Goal: Task Accomplishment & Management: Manage account settings

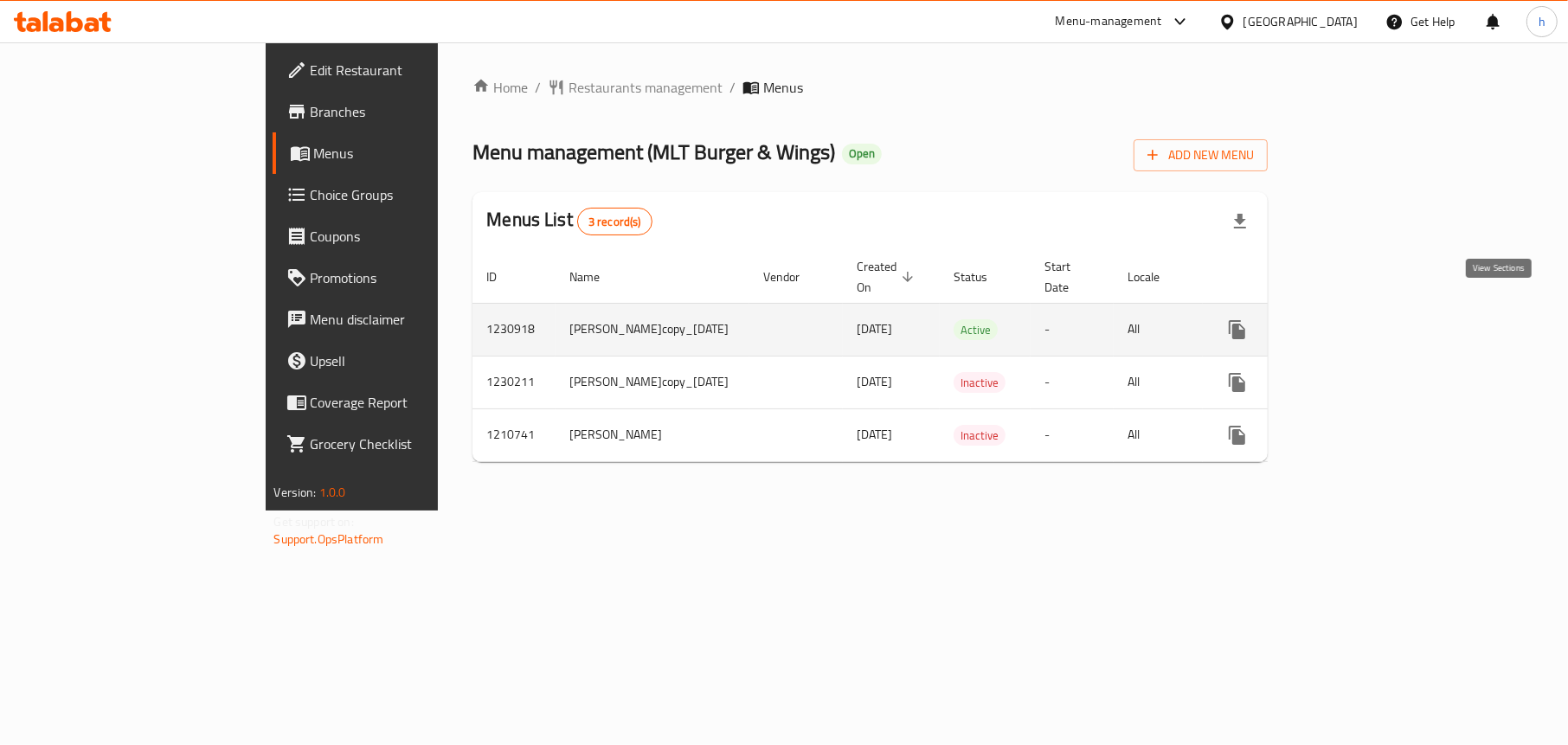
click at [1372, 319] on icon "enhanced table" at bounding box center [1362, 329] width 21 height 21
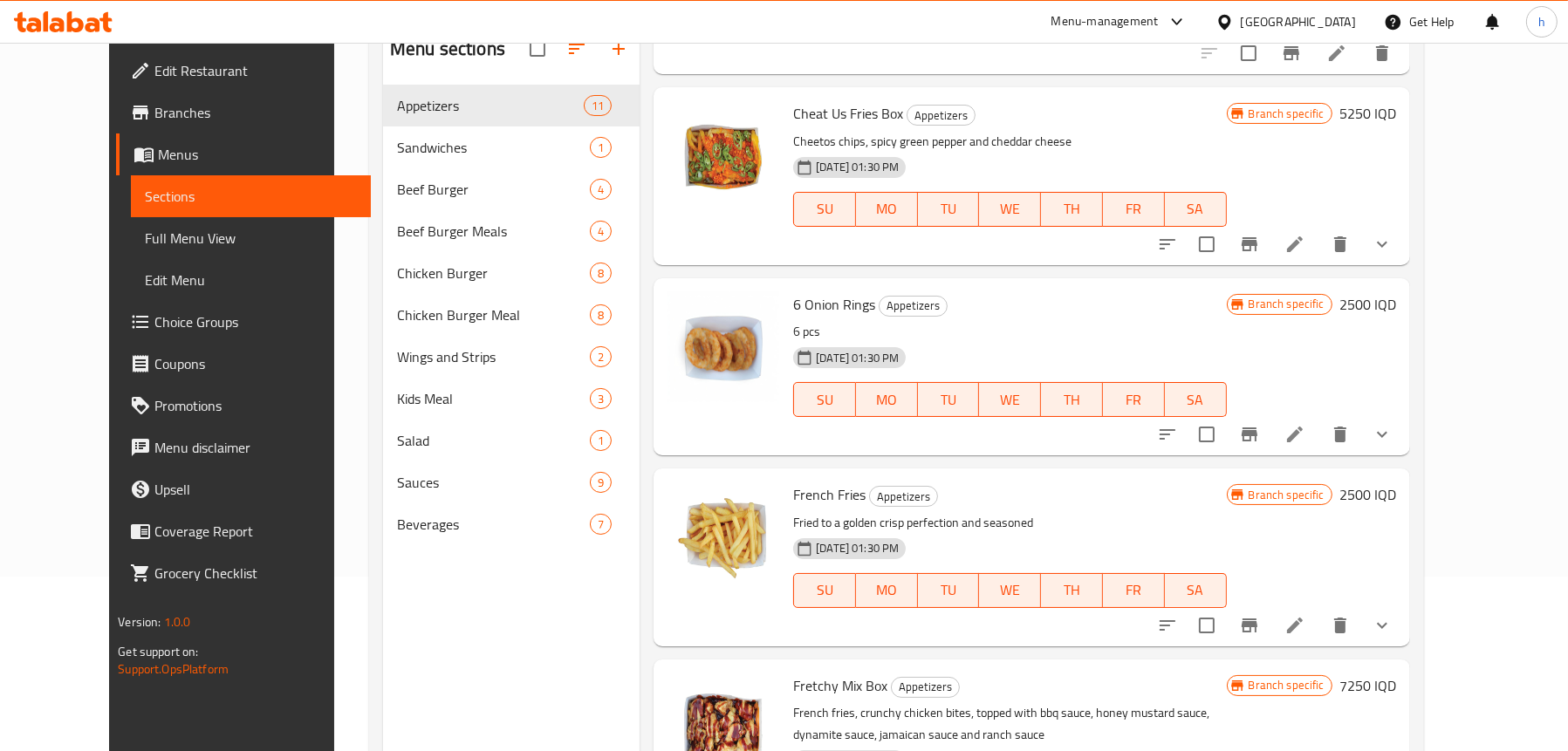
scroll to position [524, 0]
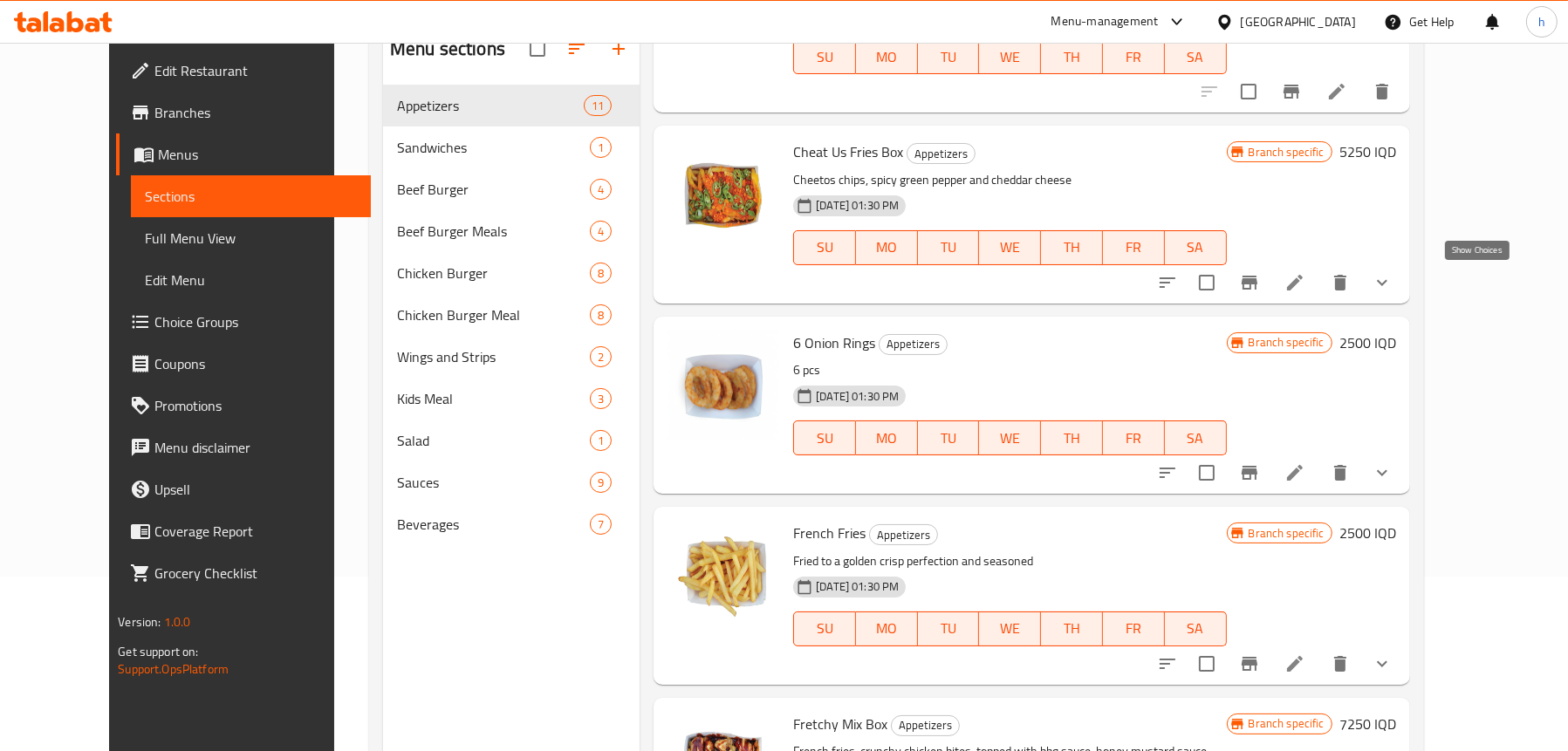
click at [1387, 281] on icon "show more" at bounding box center [1382, 282] width 10 height 6
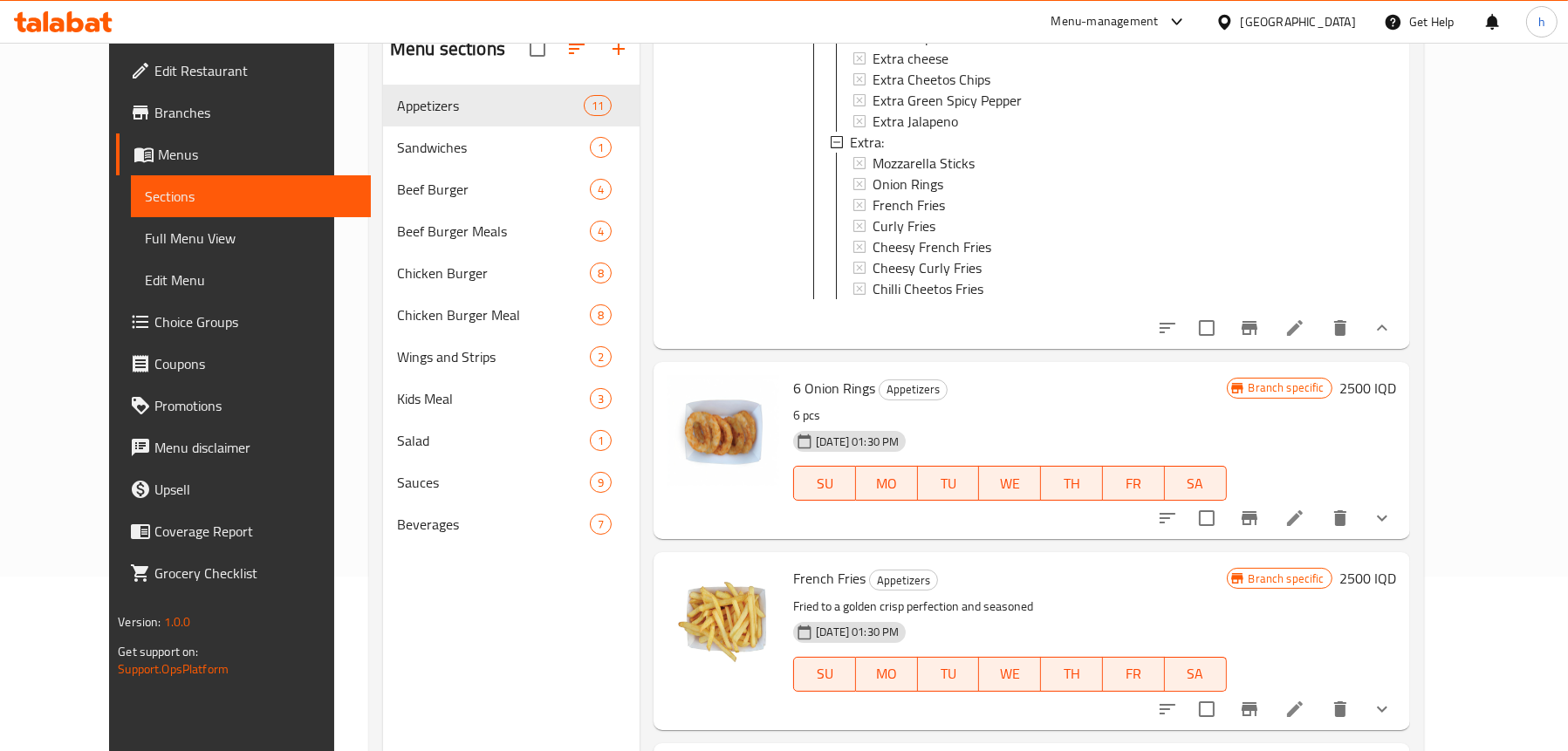
scroll to position [1222, 0]
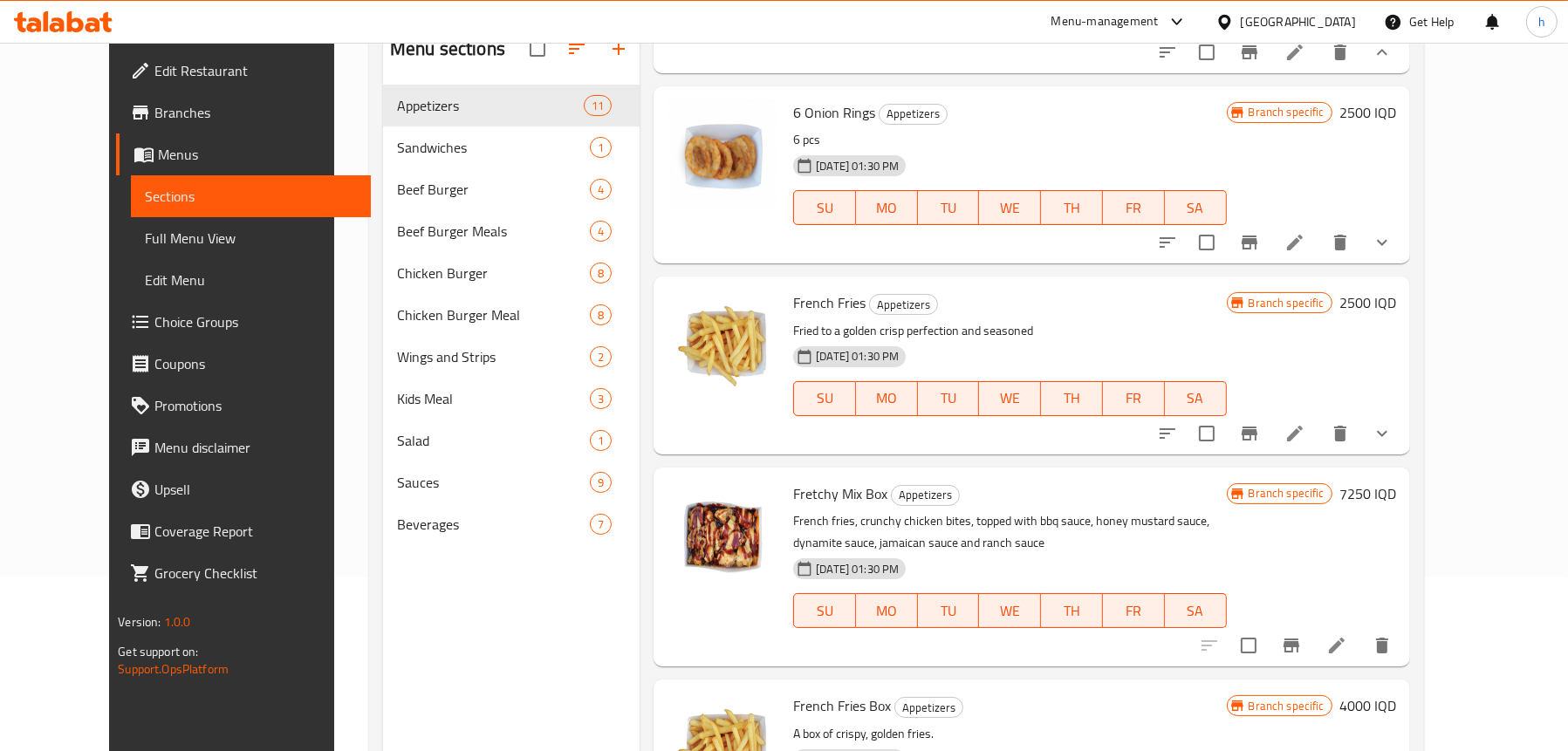
click at [457, 613] on div "Menu sections Appetizers 11 Sandwiches 1 Beef Burger 4 Beef Burger Meals 4 Chic…" at bounding box center [511, 396] width 256 height 751
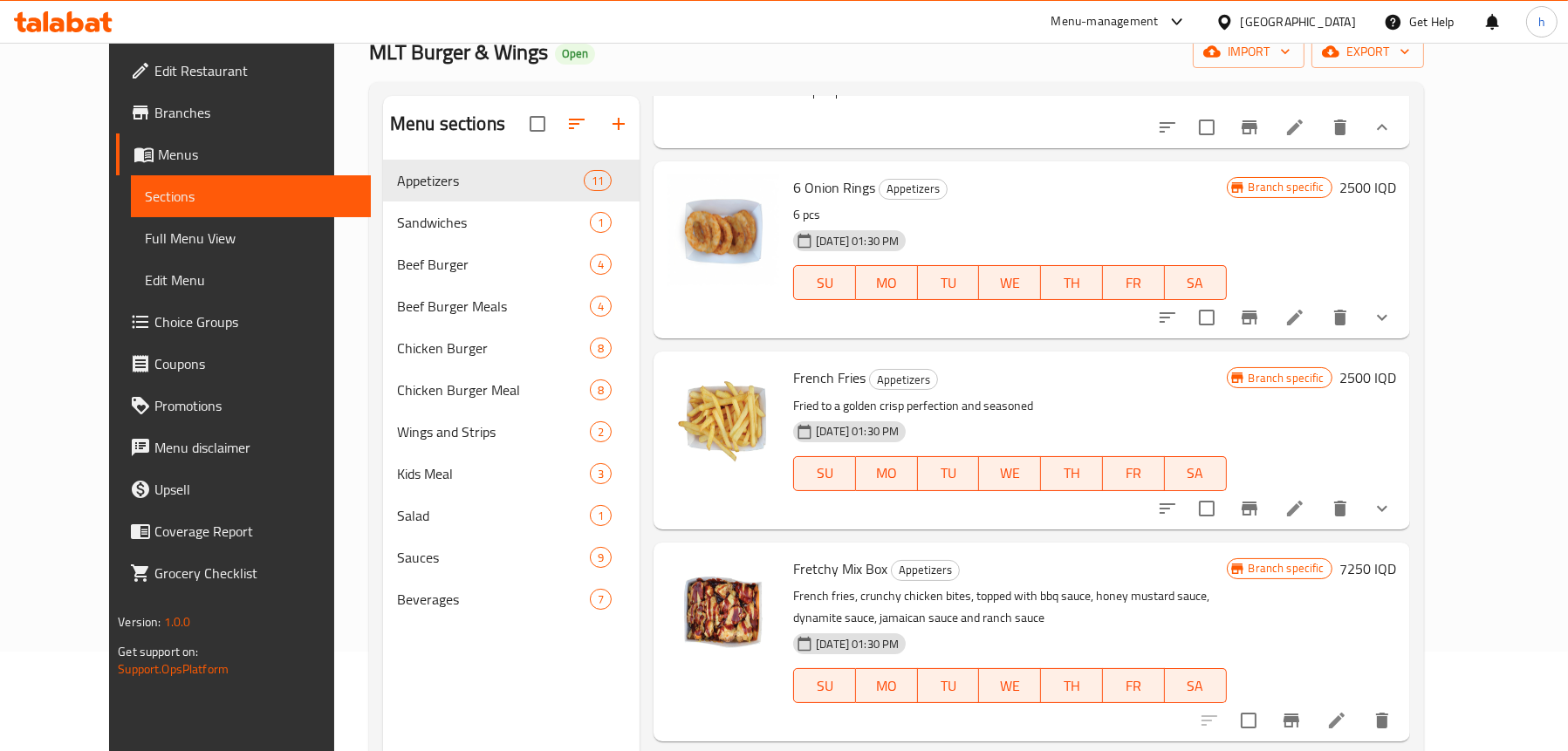
scroll to position [0, 0]
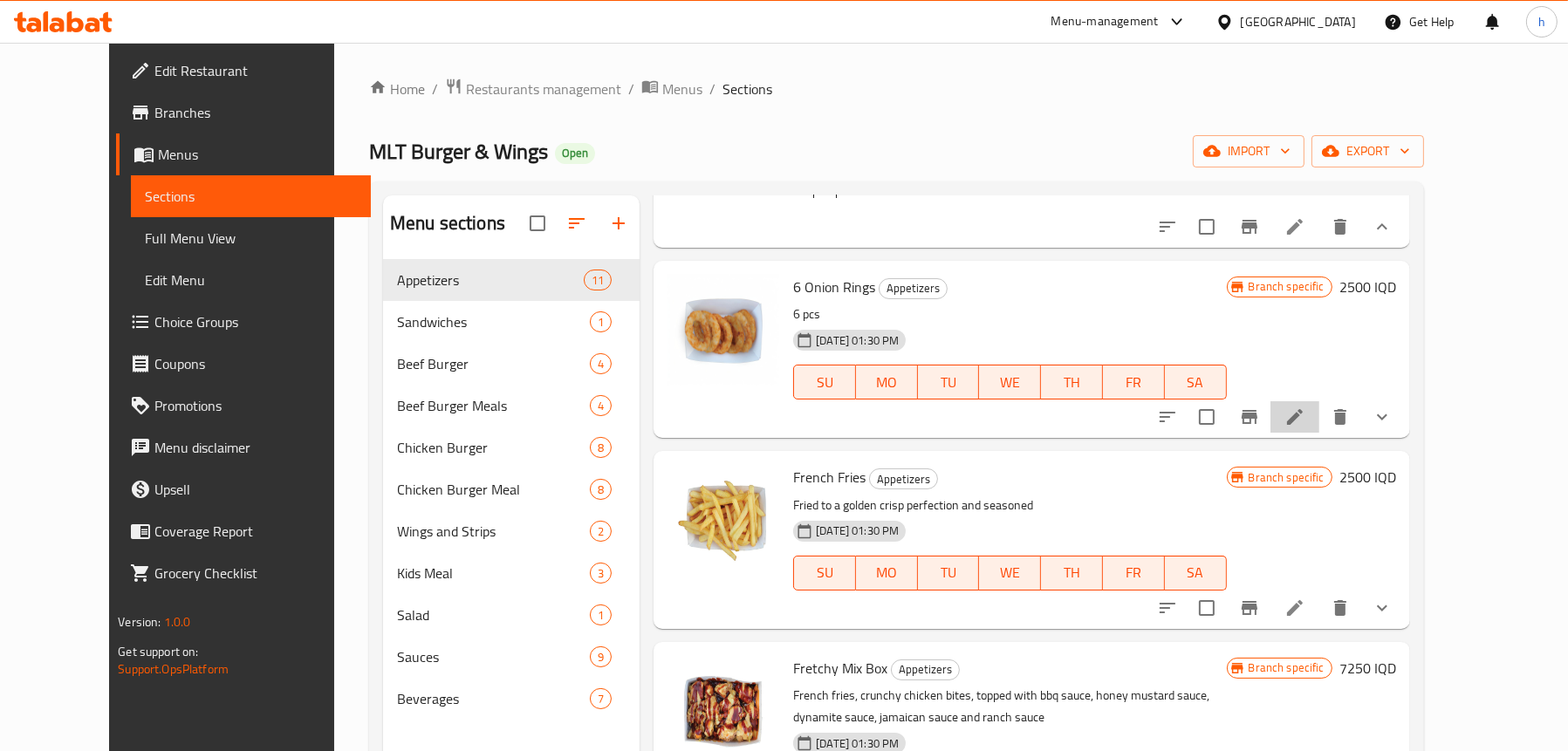
click at [1319, 431] on li at bounding box center [1295, 416] width 49 height 31
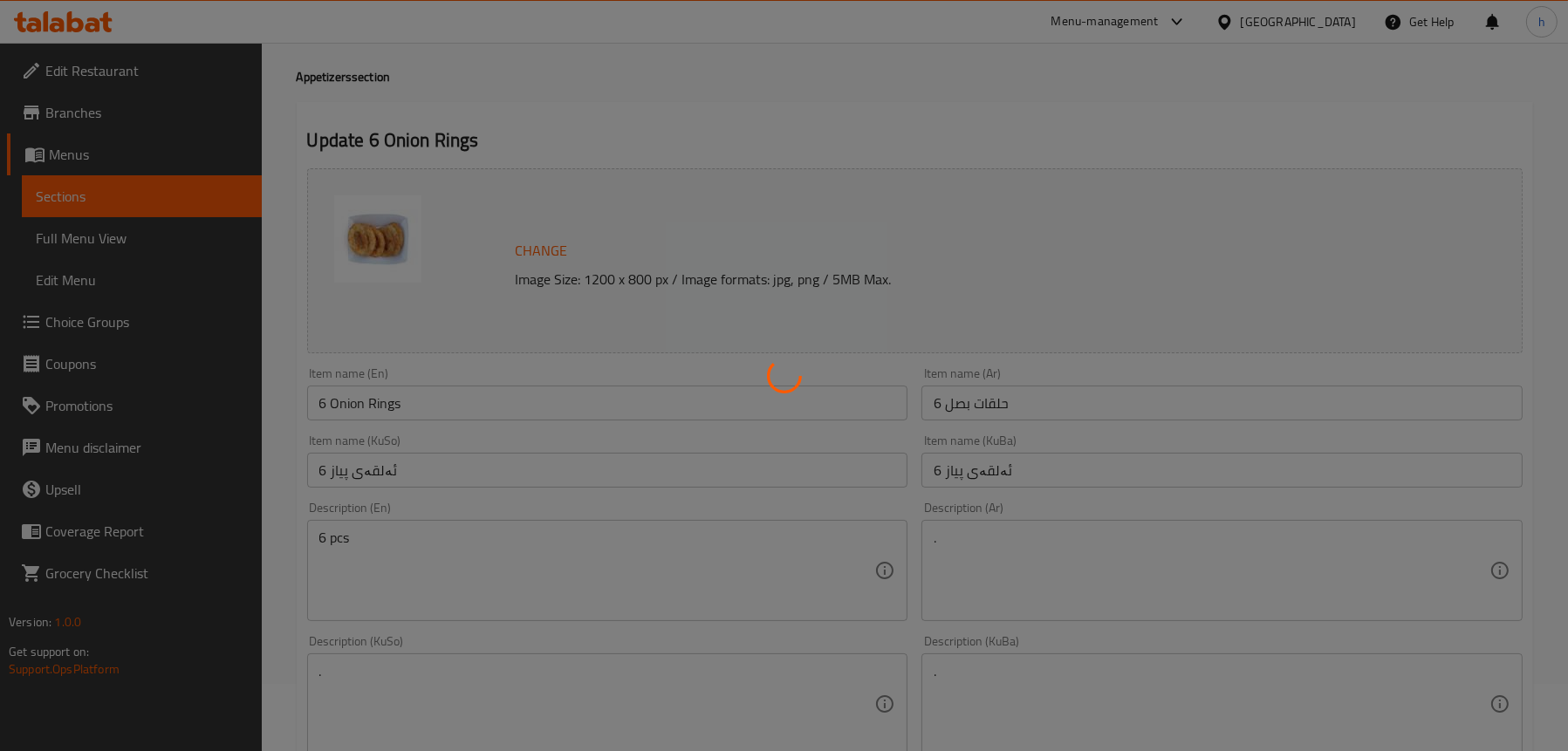
type input "الصوص الإكسترا:"
type input "ساسی ئێکسترا:"
type input "0"
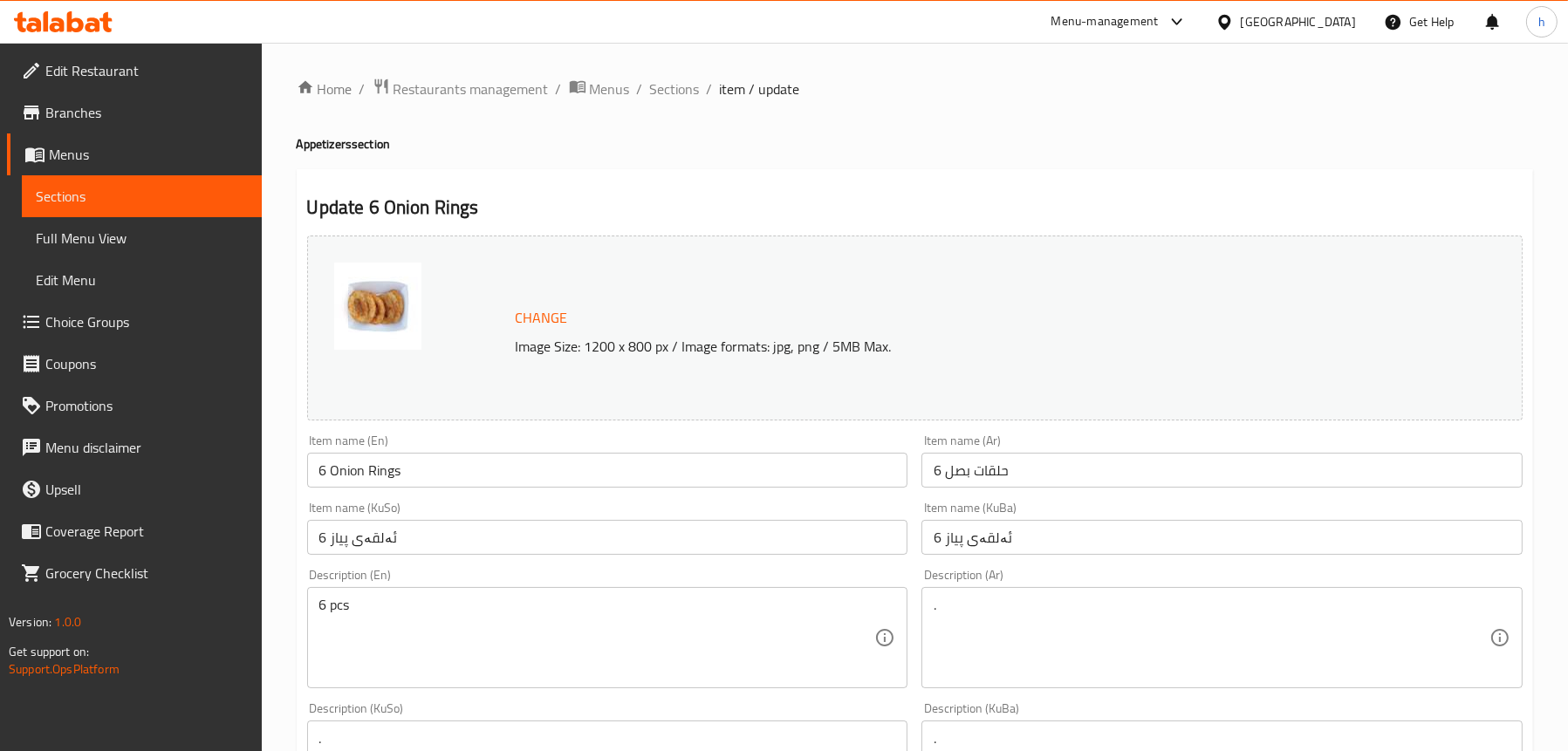
click at [84, 236] on span "Full Menu View" at bounding box center [142, 238] width 212 height 21
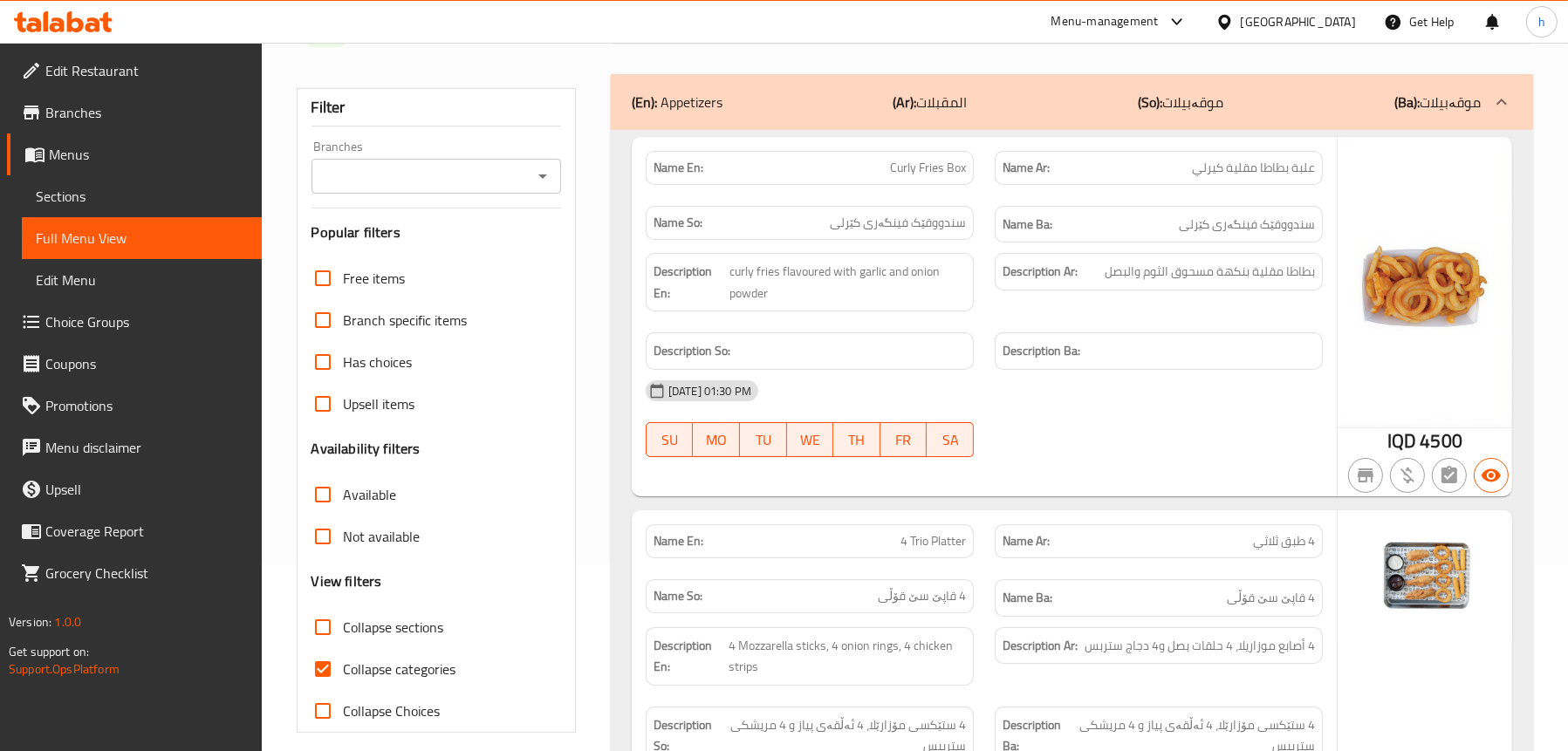
scroll to position [87, 0]
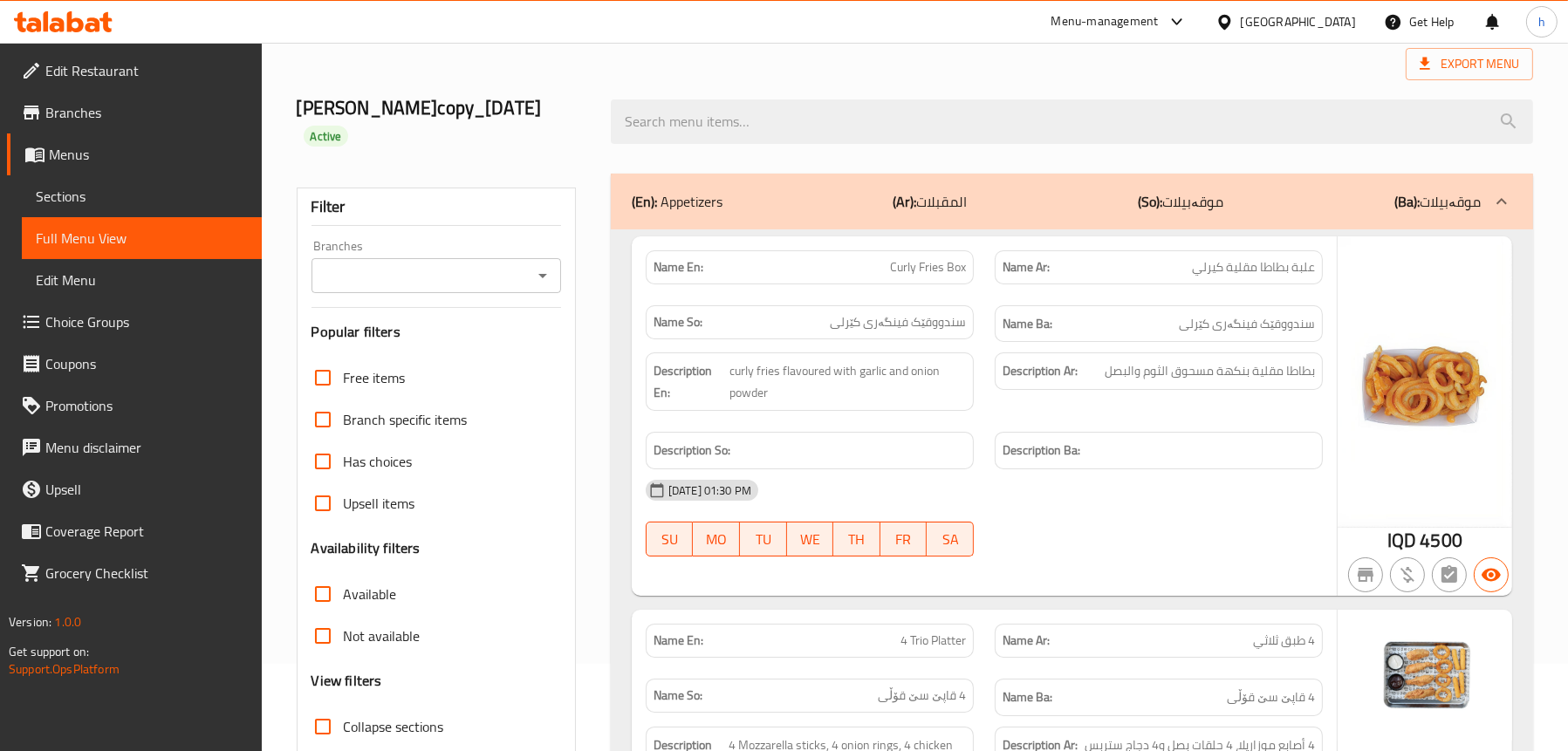
click at [538, 279] on icon "Open" at bounding box center [543, 275] width 21 height 21
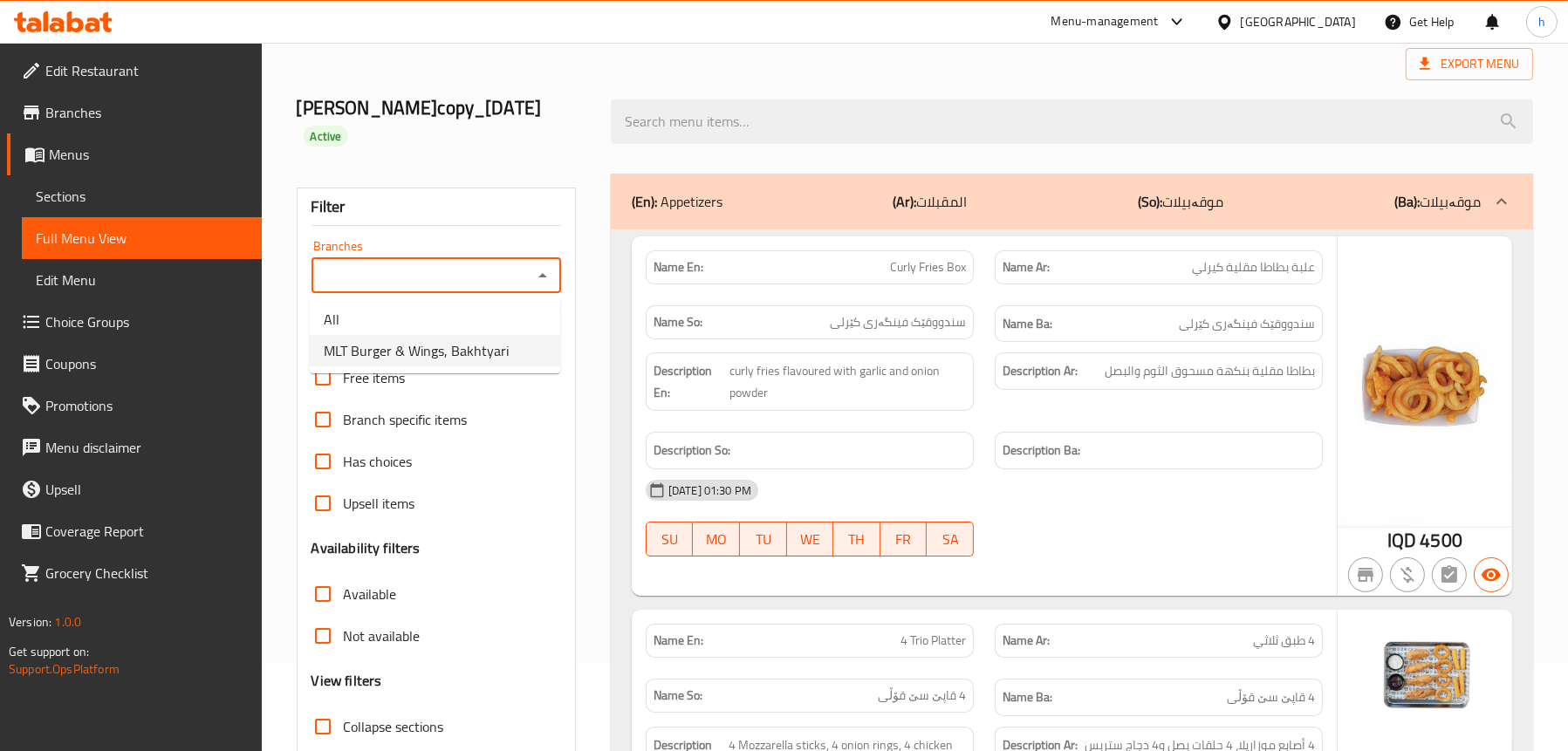
click at [433, 359] on span "MLT Burger & Wings, Bakhtyari" at bounding box center [416, 351] width 185 height 21
type input "MLT Burger & Wings, Bakhtyari"
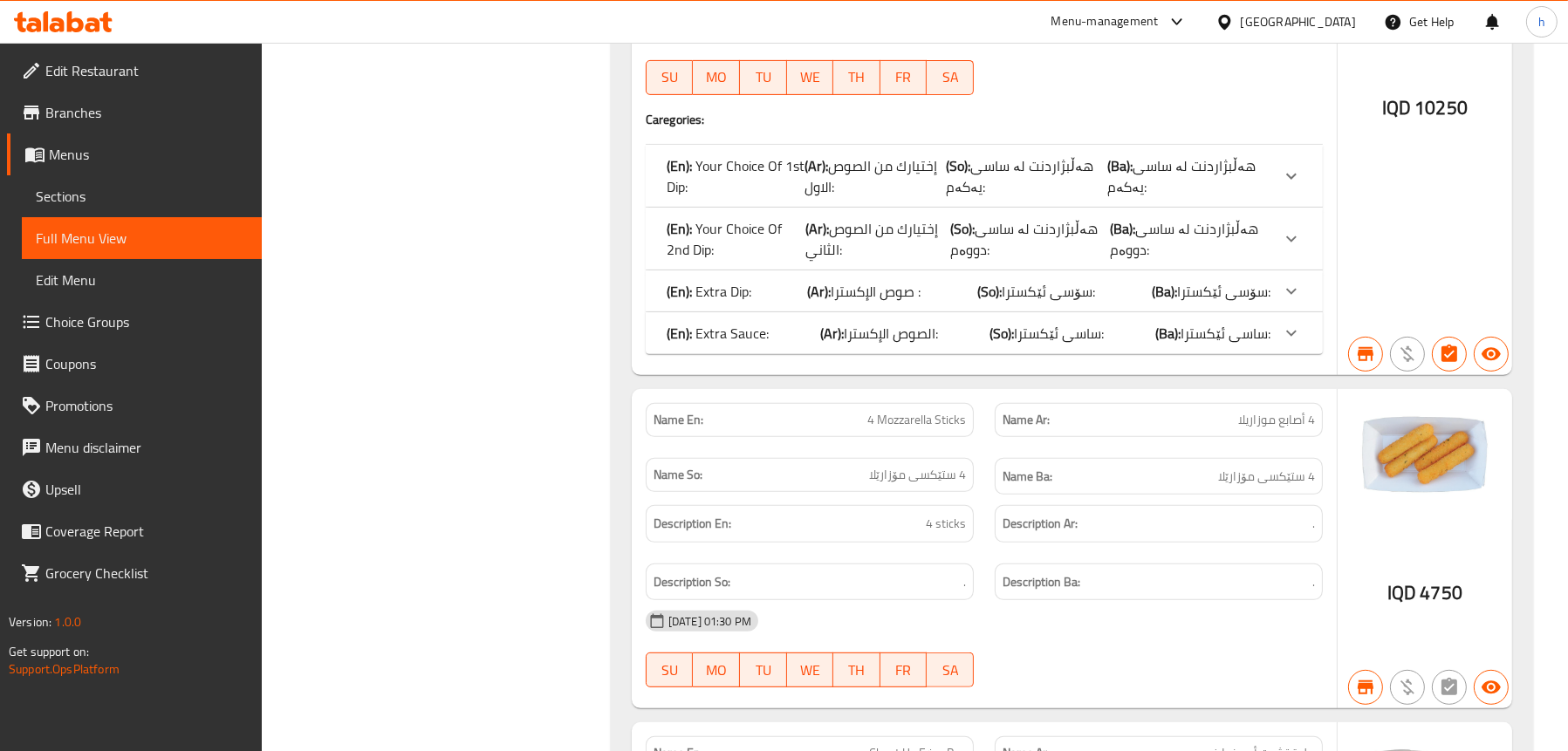
scroll to position [873, 0]
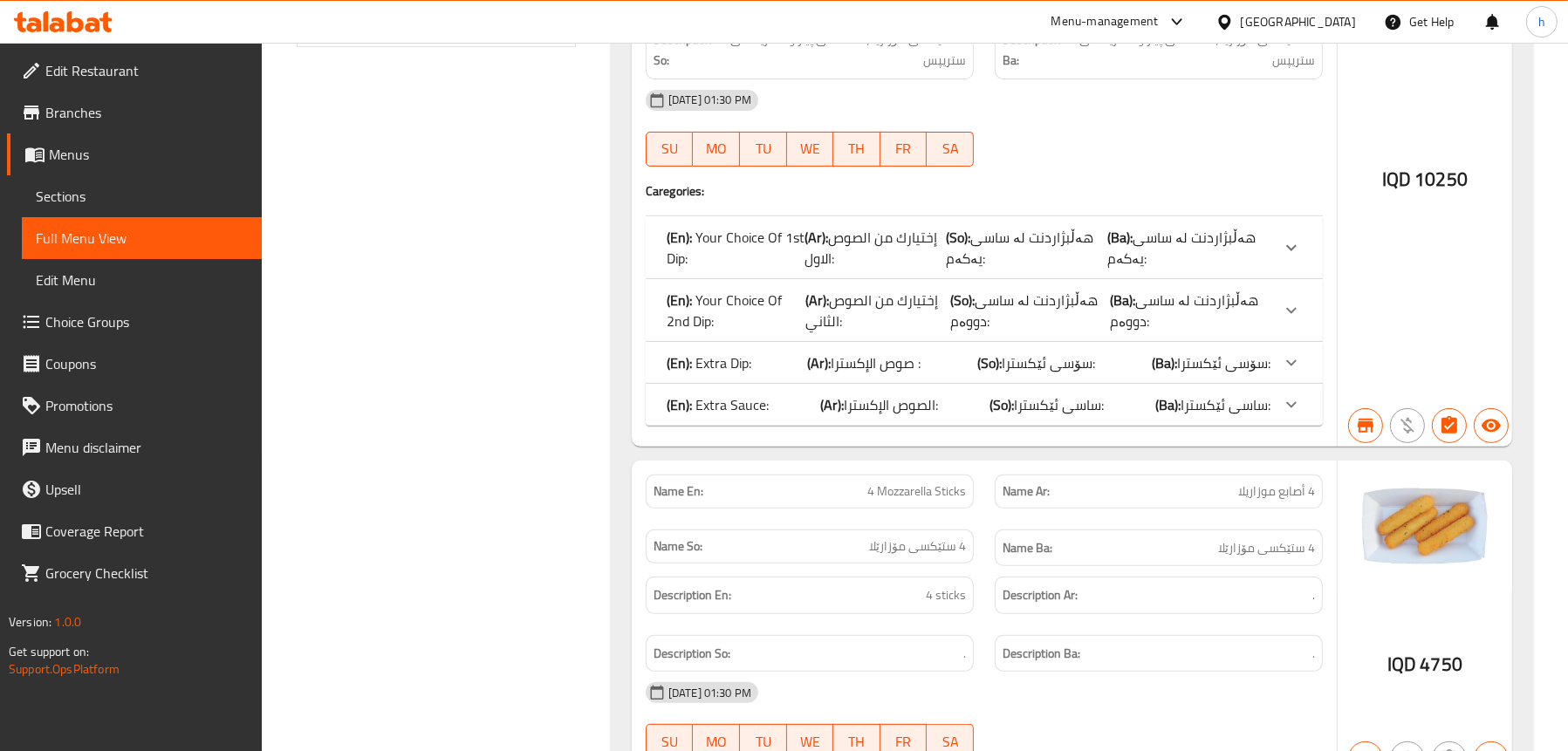
click at [855, 242] on span "إختيارك من الصوص الاول:" at bounding box center [871, 248] width 132 height 47
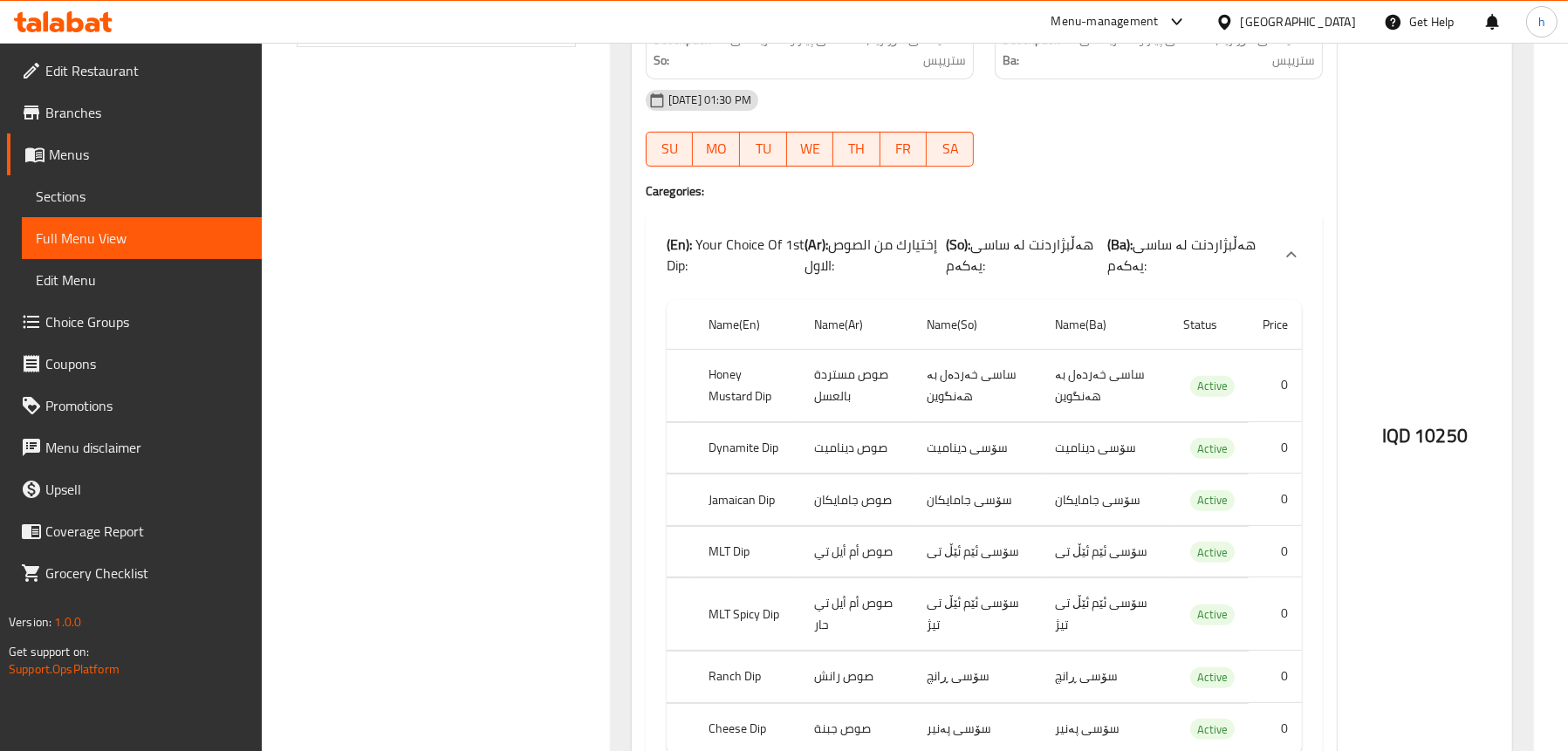
click at [775, 250] on p "(En): Your Choice Of 1st Dip:" at bounding box center [736, 254] width 138 height 42
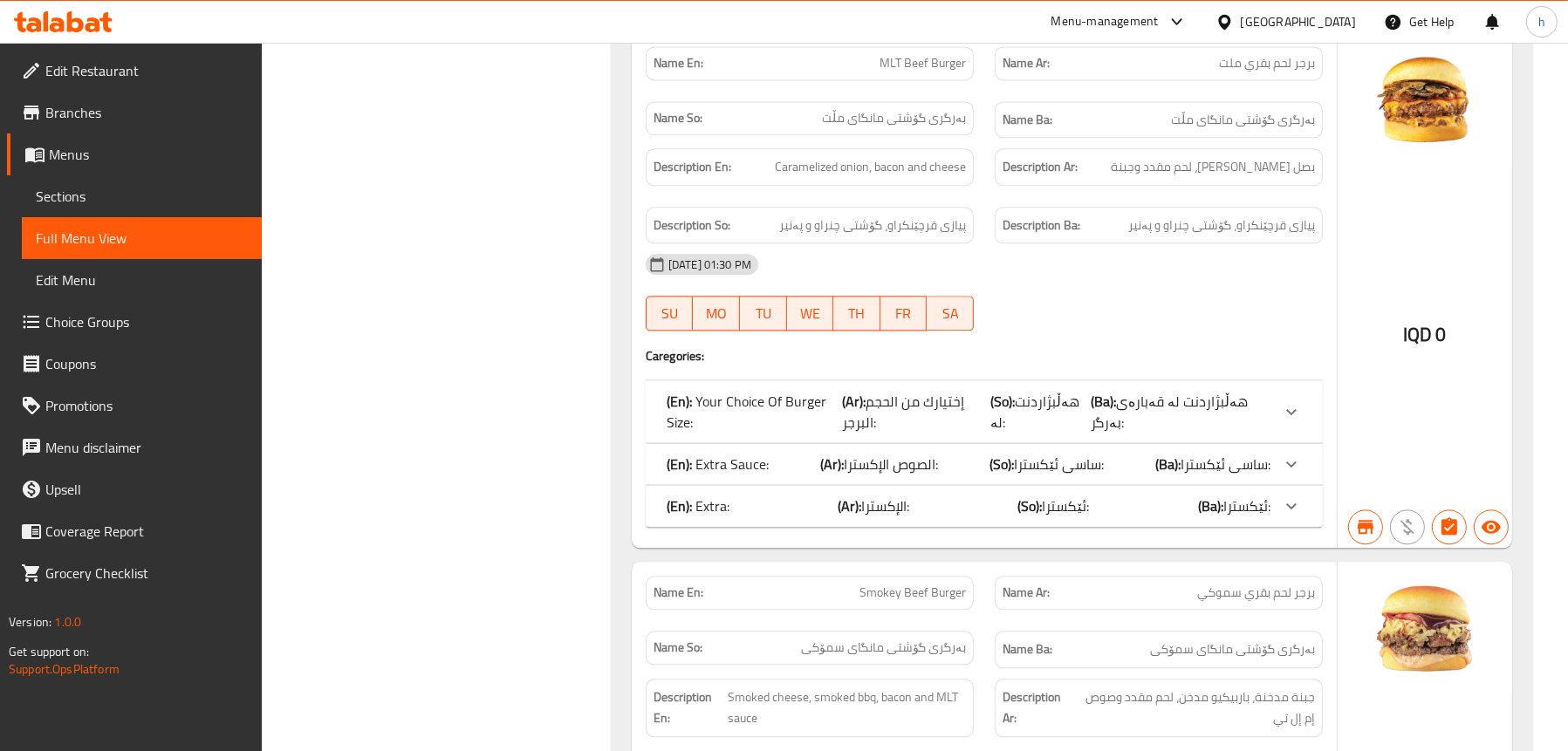
scroll to position [5497, 0]
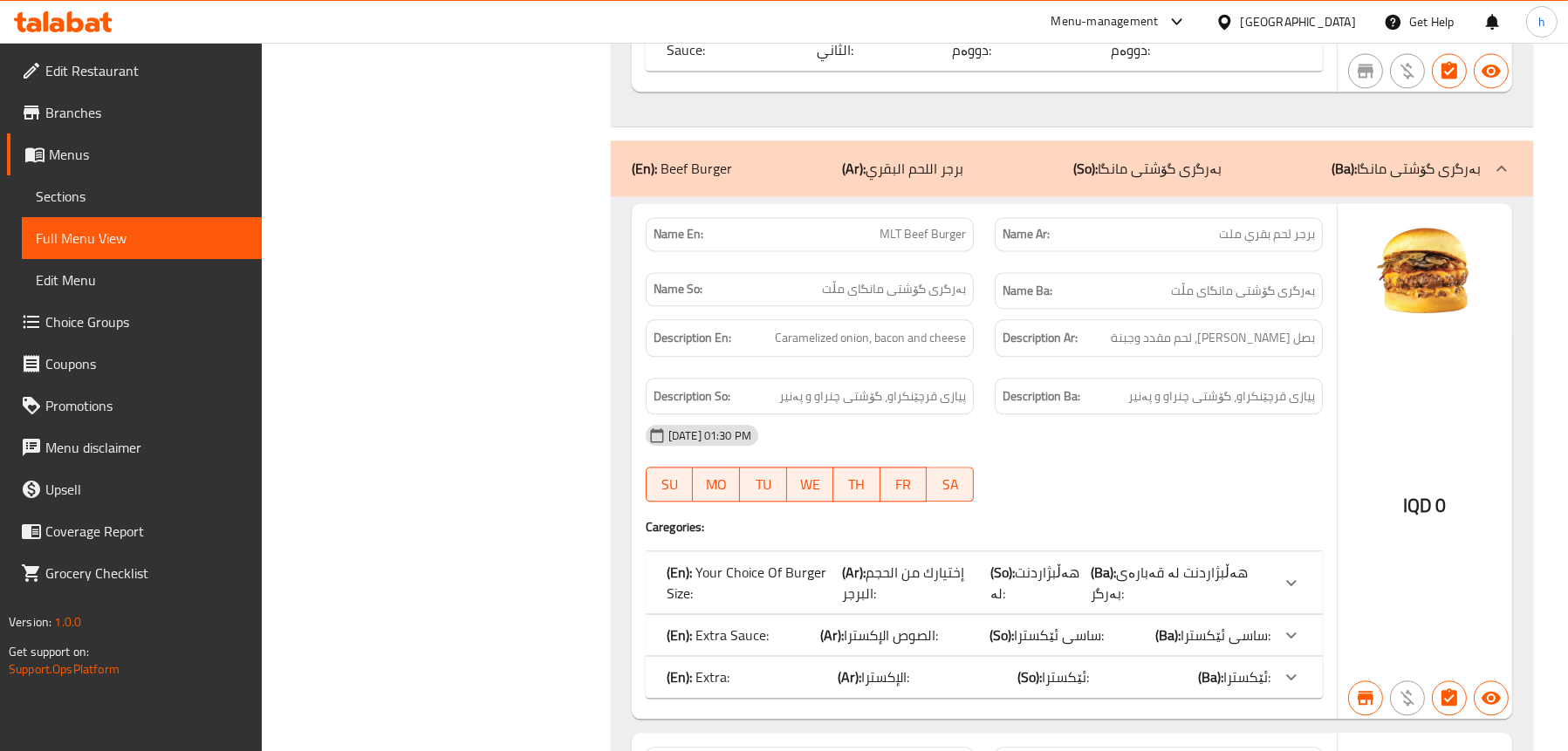
drag, startPoint x: 729, startPoint y: 561, endPoint x: 649, endPoint y: 562, distance: 80.0
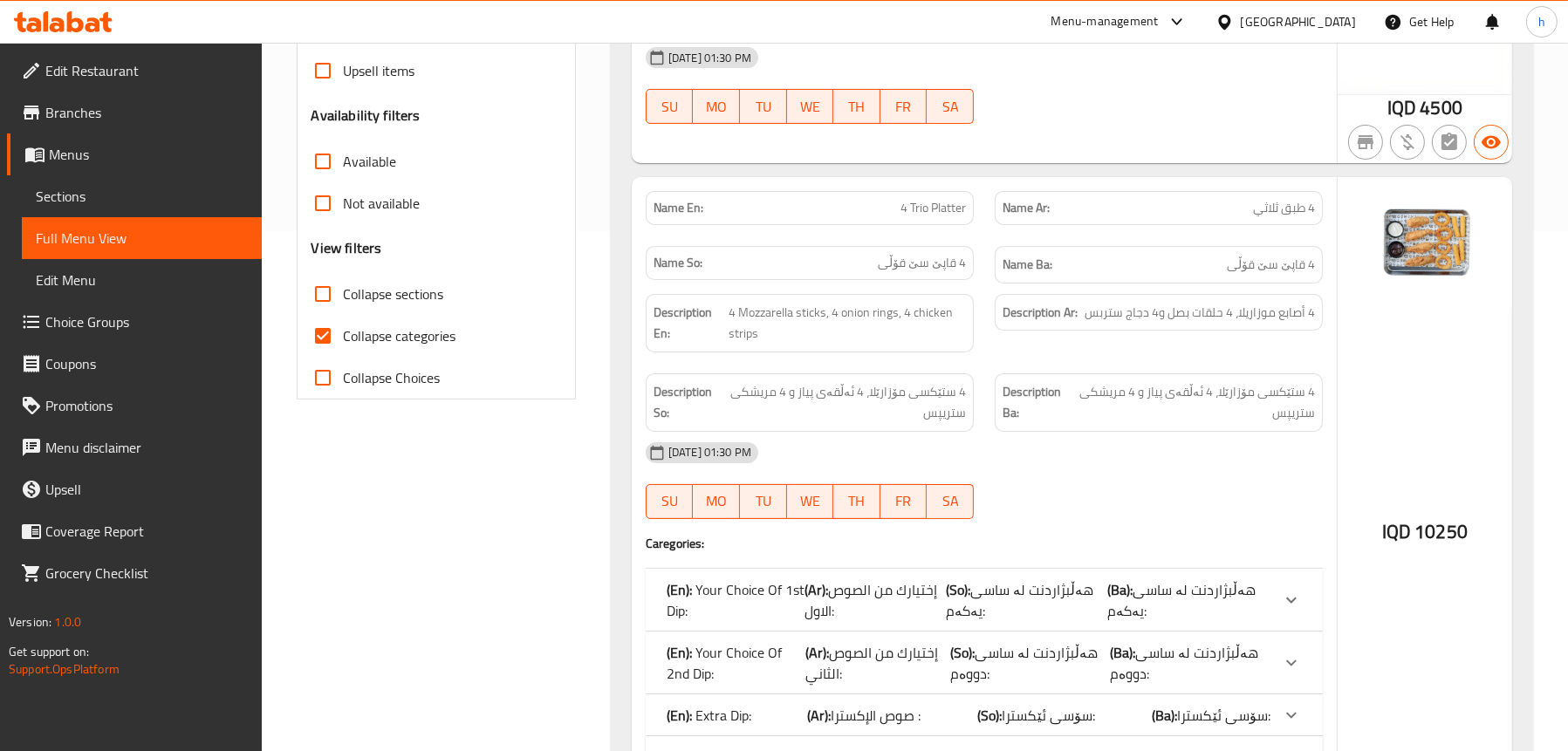
scroll to position [349, 0]
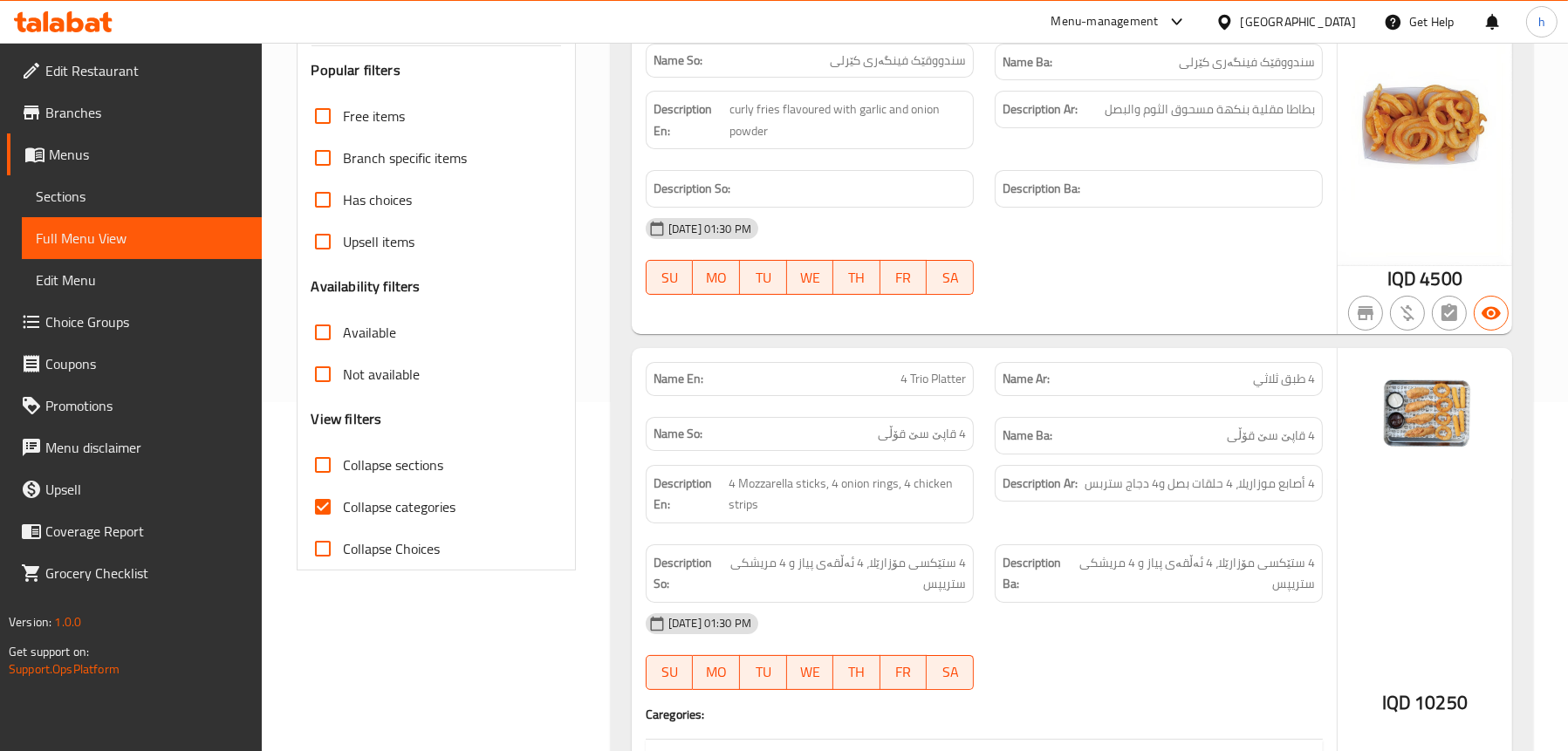
click at [130, 188] on span "Sections" at bounding box center [142, 197] width 212 height 21
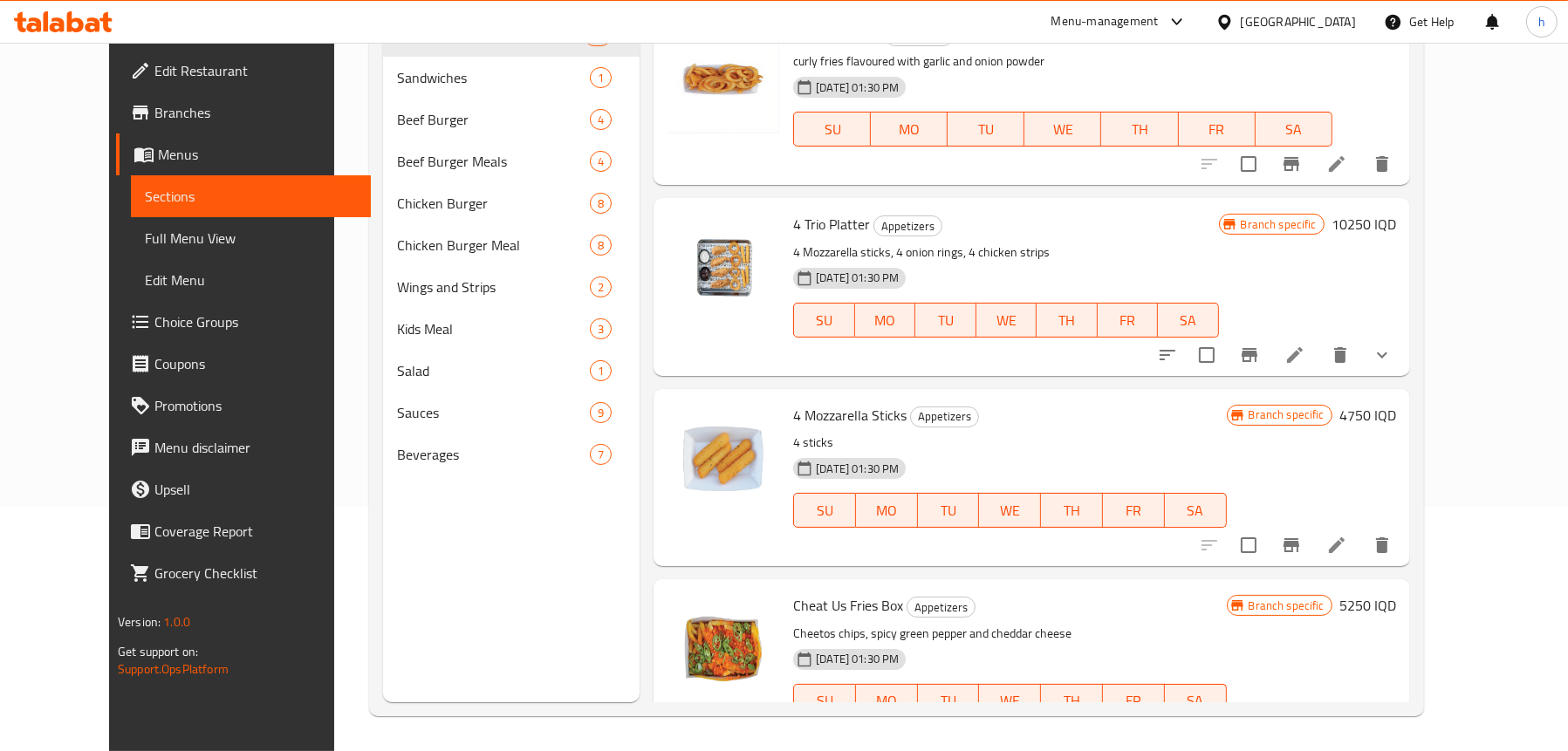
scroll to position [245, 0]
click at [116, 83] on link "Edit Restaurant" at bounding box center [243, 71] width 254 height 42
